Goal: Navigation & Orientation: Find specific page/section

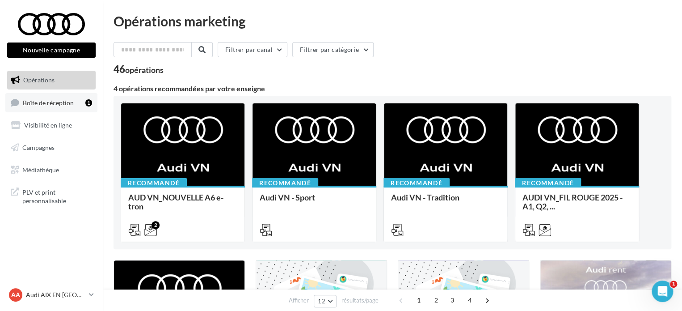
click at [68, 105] on span "Boîte de réception" at bounding box center [48, 102] width 51 height 8
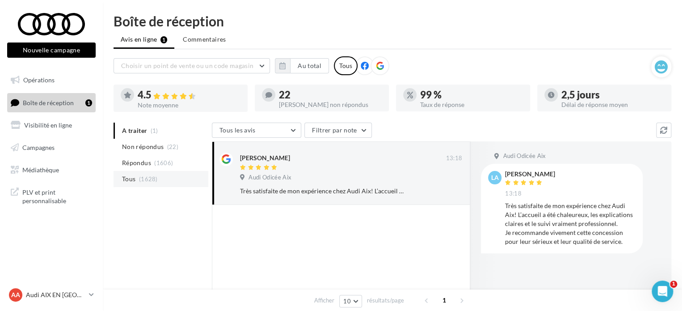
click at [157, 174] on li "Tous (1628)" at bounding box center [161, 179] width 95 height 16
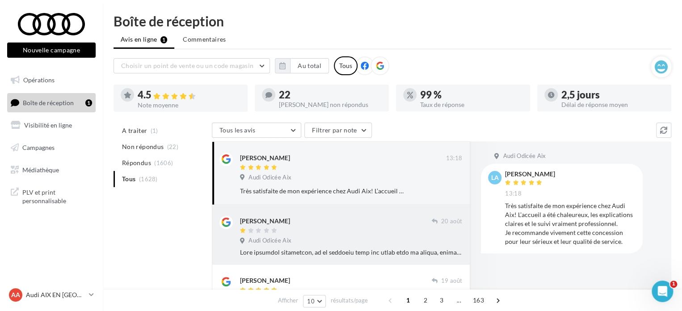
click at [343, 228] on div at bounding box center [336, 231] width 192 height 8
